Goal: Navigation & Orientation: Find specific page/section

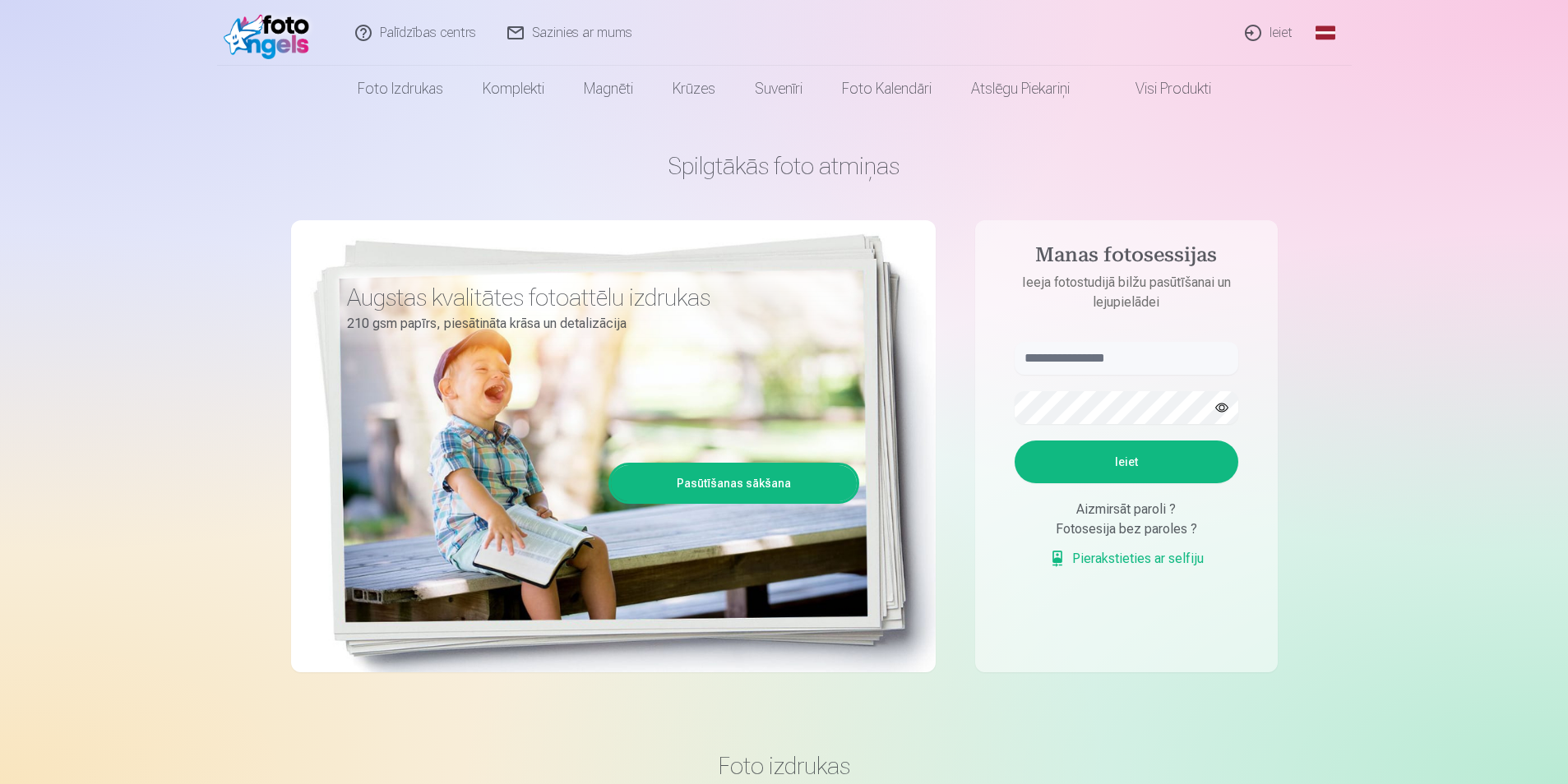
click at [1290, 35] on link "Ieiet" at bounding box center [1269, 32] width 79 height 65
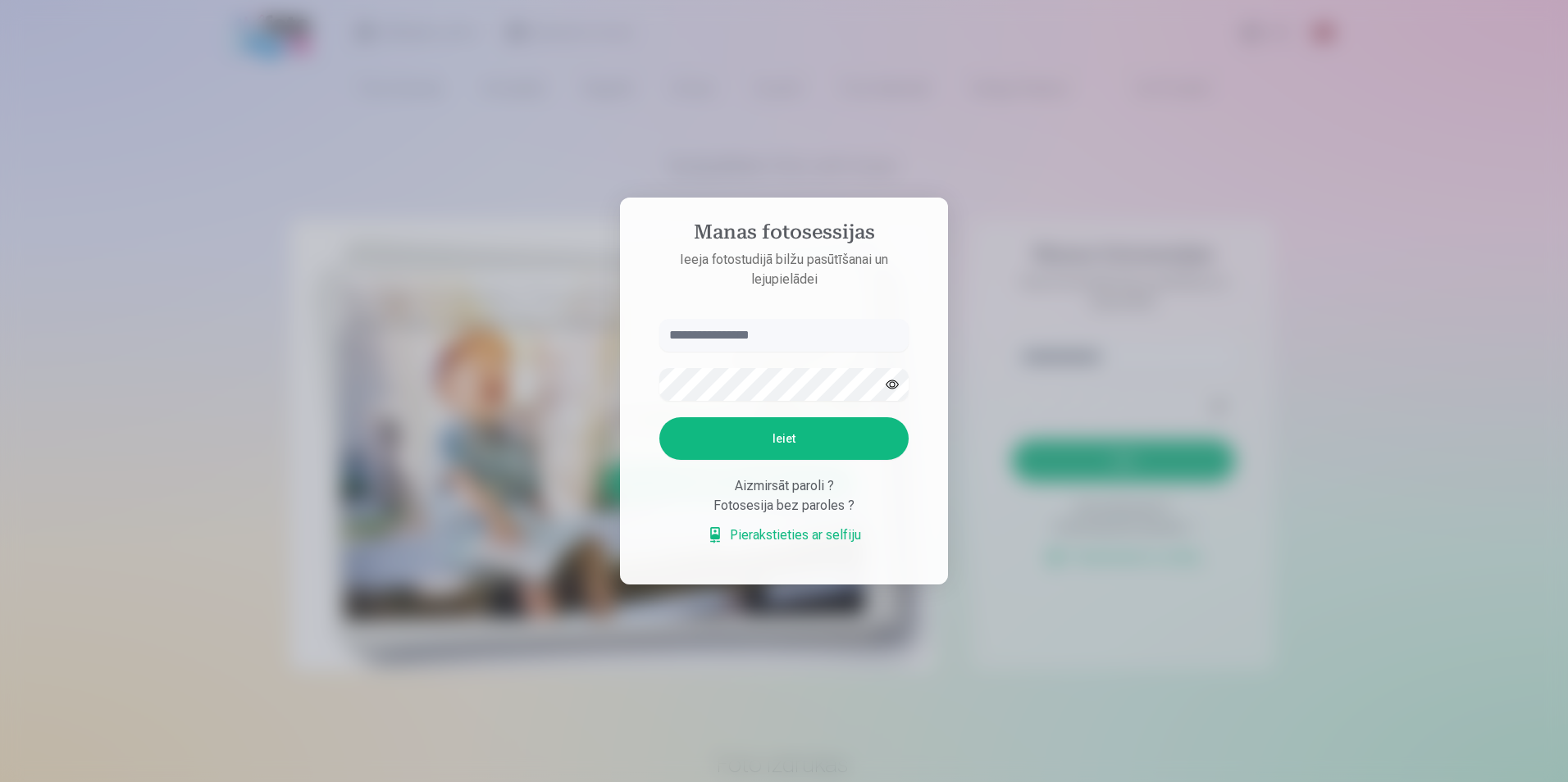
click at [797, 537] on link "Pierakstieties ar selfiju" at bounding box center [784, 535] width 154 height 20
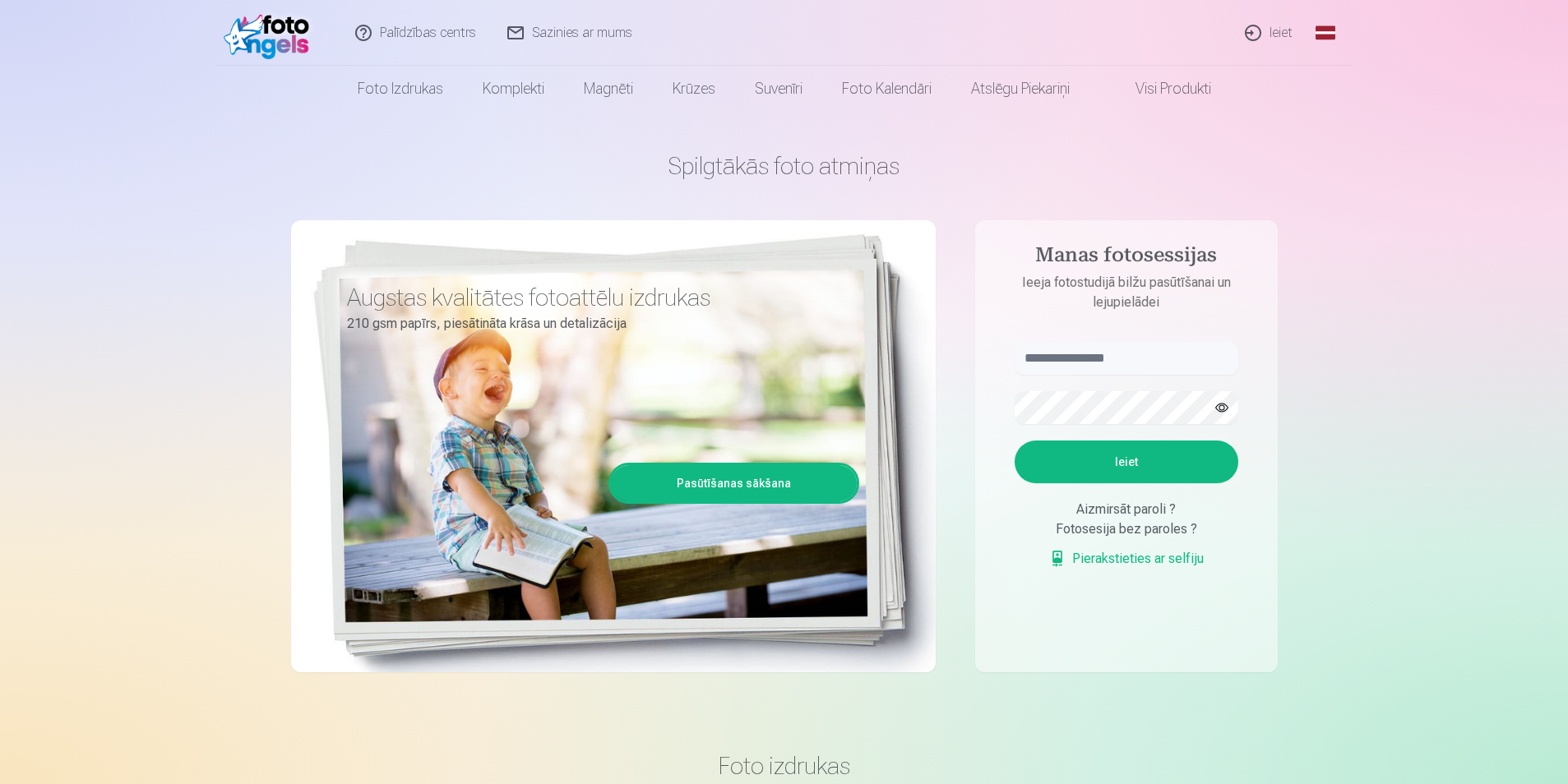
click at [266, 35] on img at bounding box center [271, 33] width 94 height 52
click at [1167, 87] on link "Visi produkti" at bounding box center [1160, 88] width 142 height 46
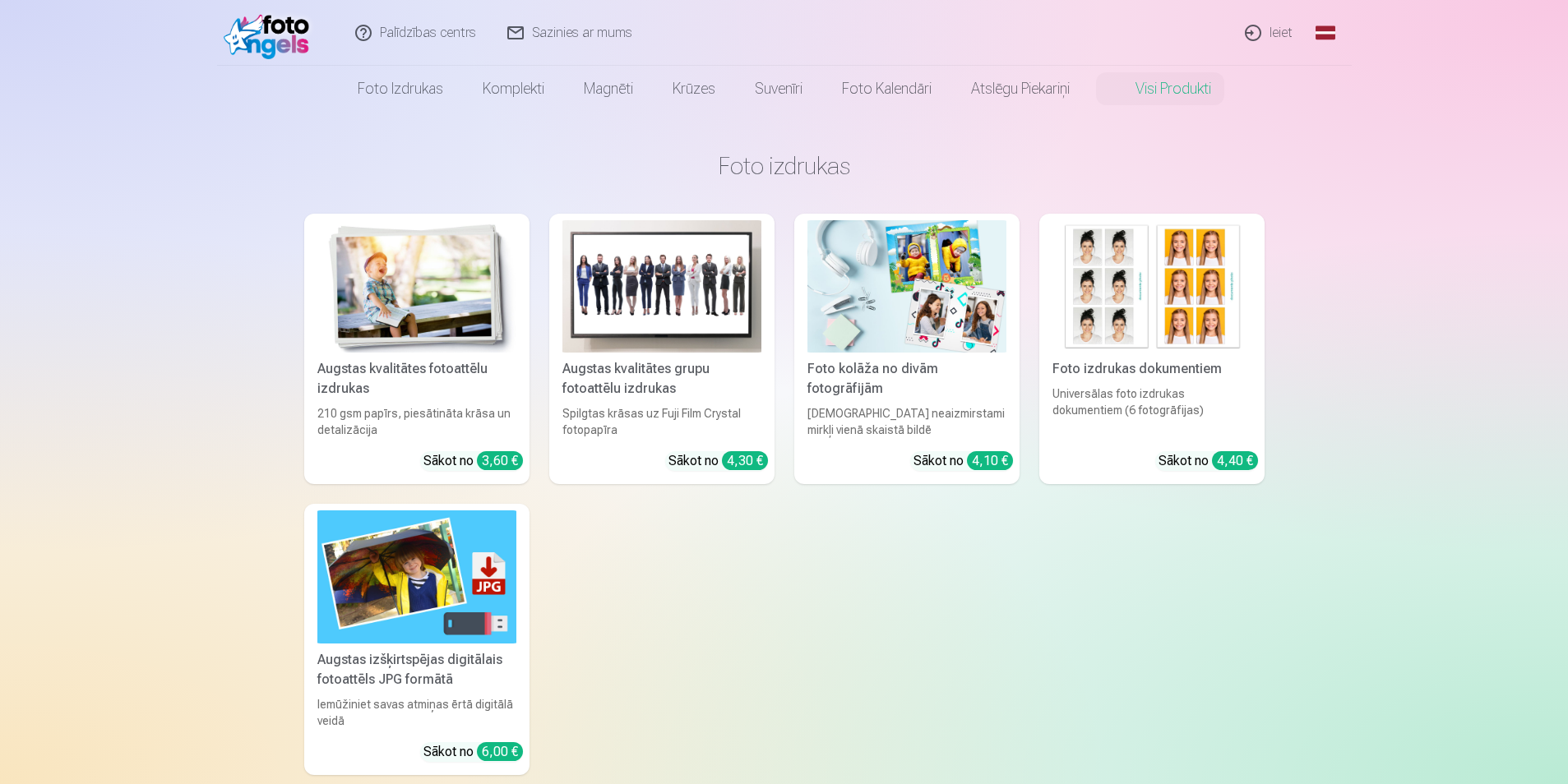
click at [1276, 36] on link "Ieiet" at bounding box center [1269, 32] width 79 height 65
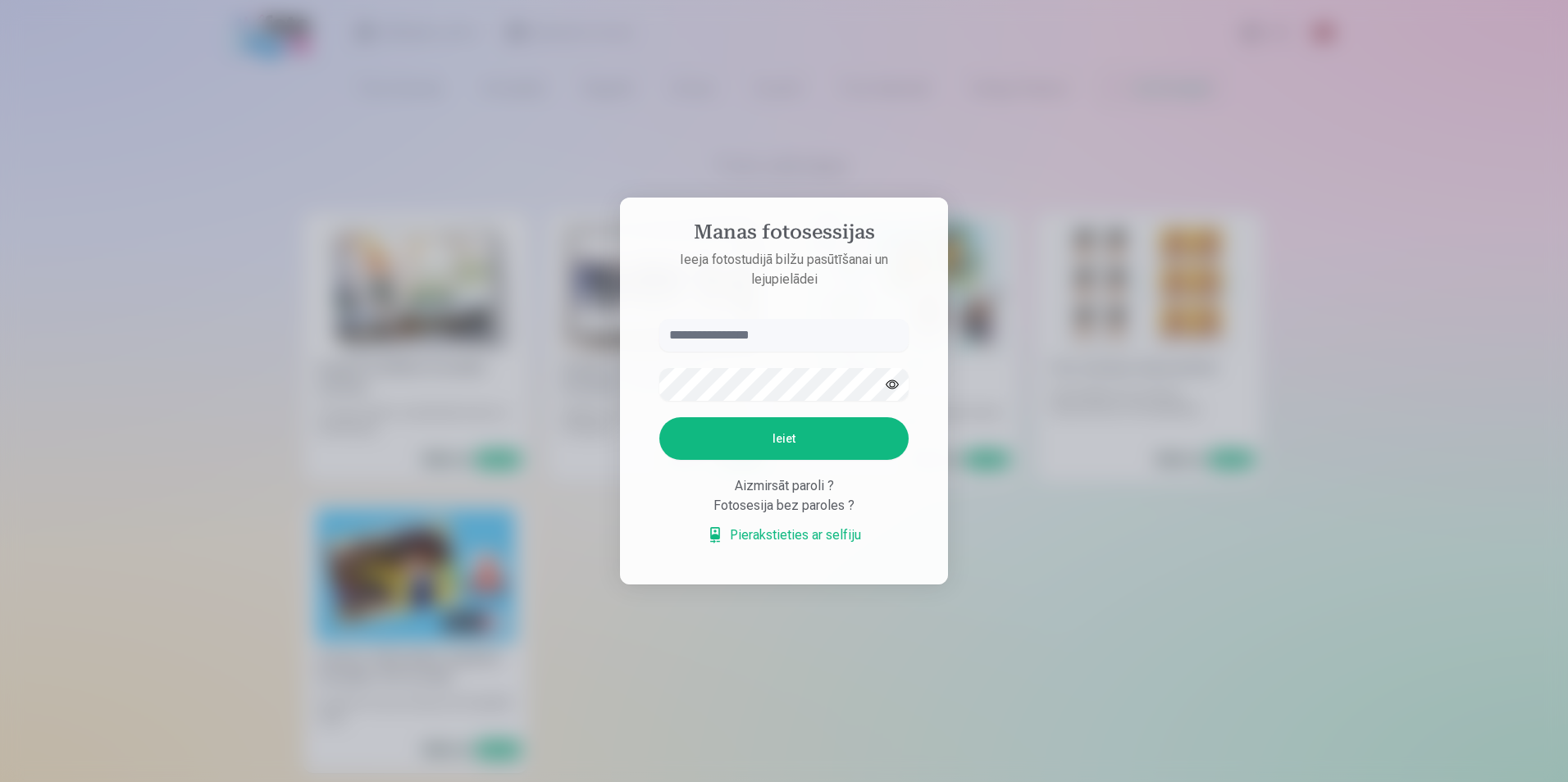
click at [1062, 205] on div at bounding box center [784, 391] width 1568 height 782
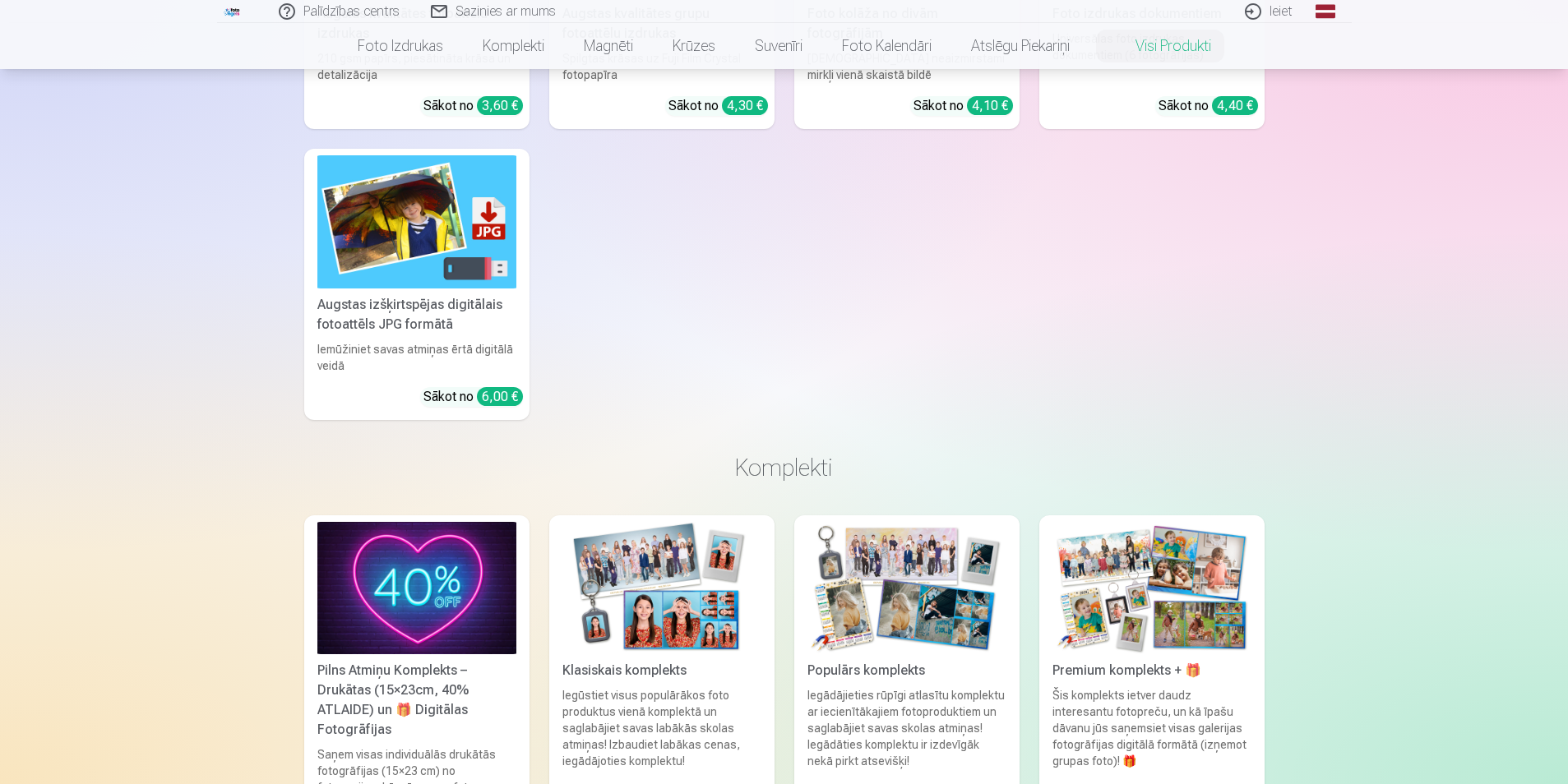
scroll to position [169, 0]
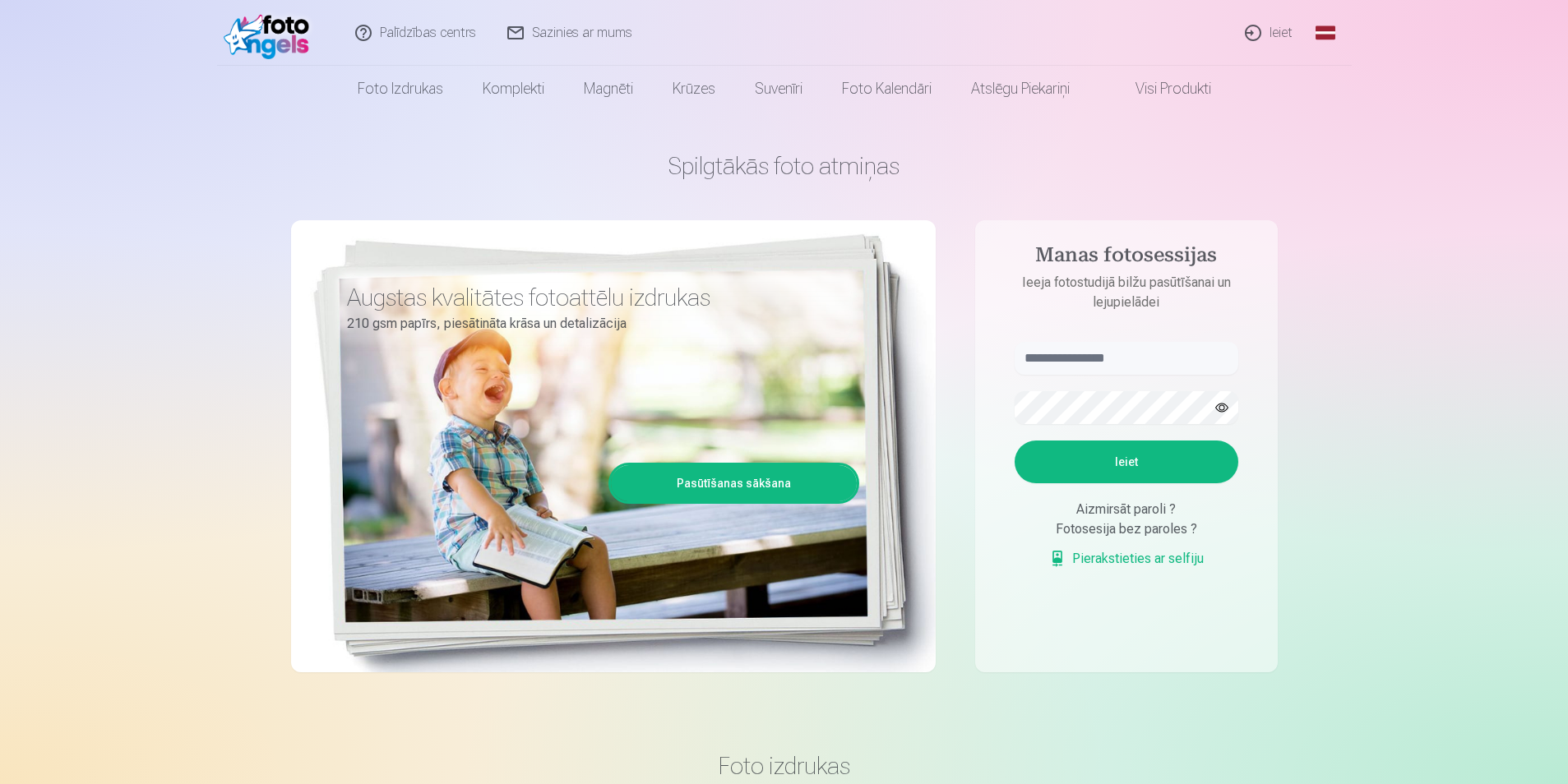
click at [461, 33] on link "Palīdzības centrs" at bounding box center [417, 32] width 152 height 65
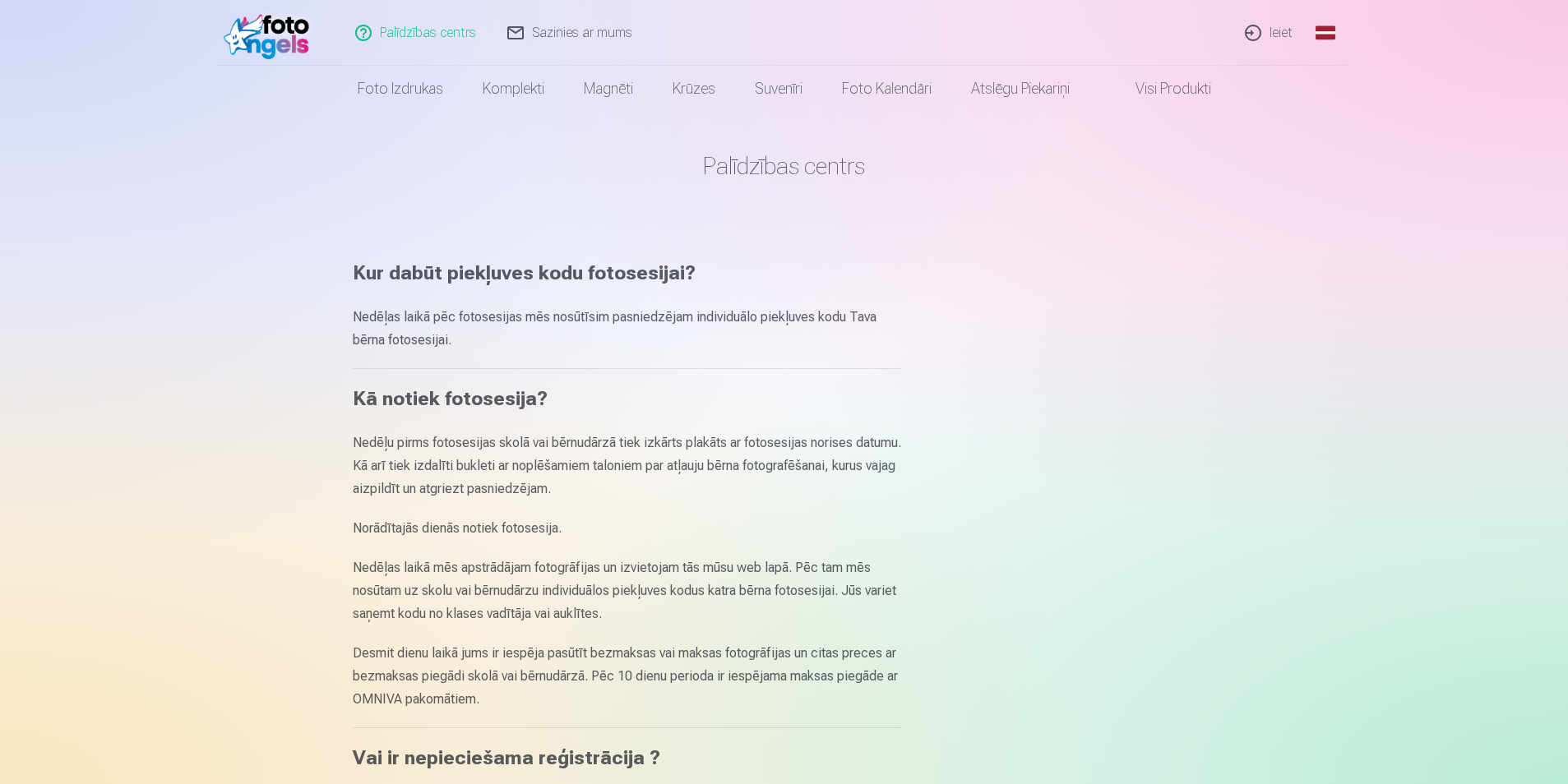
click at [259, 35] on img at bounding box center [271, 33] width 94 height 52
